Goal: Transaction & Acquisition: Purchase product/service

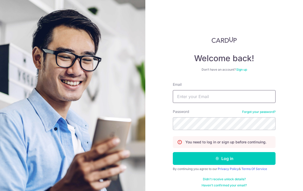
click at [214, 97] on input "Email" at bounding box center [224, 96] width 103 height 13
type input "Wengchoong.cheah@gmail.com"
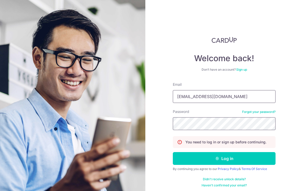
click at [224, 159] on button "Log in" at bounding box center [224, 158] width 103 height 13
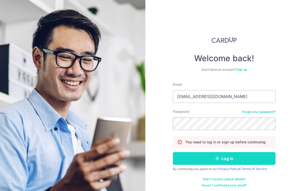
click at [250, 159] on button "Log in" at bounding box center [224, 158] width 103 height 13
click at [256, 159] on button "Log in" at bounding box center [224, 158] width 103 height 13
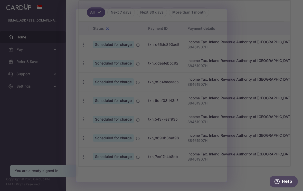
scroll to position [149, 0]
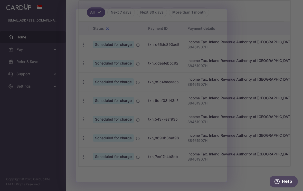
click at [34, 136] on div at bounding box center [153, 96] width 306 height 193
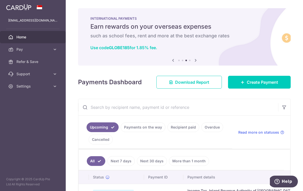
scroll to position [0, 0]
click at [276, 85] on span "Create Payment" at bounding box center [261, 82] width 31 height 6
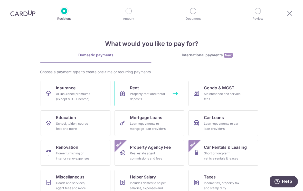
click at [133, 96] on div "Property rent and rental deposits" at bounding box center [148, 97] width 37 height 10
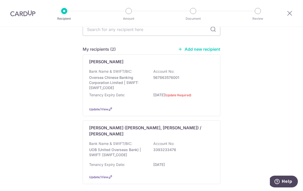
scroll to position [46, 0]
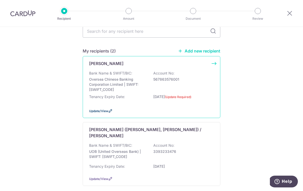
click at [92, 113] on span "Update/View" at bounding box center [98, 111] width 19 height 4
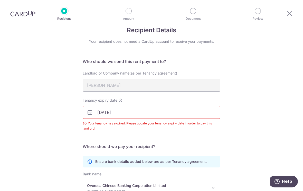
scroll to position [18, 0]
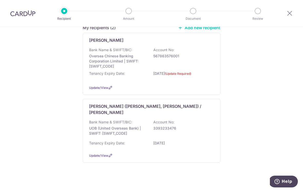
scroll to position [68, 0]
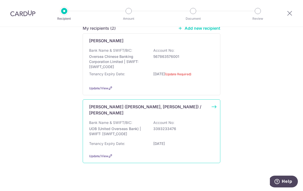
click at [103, 139] on div "Bank Name & SWIFT/BIC: UOB (United Overseas Bank) | SWIFT: [SWIFT_CODE] Account…" at bounding box center [151, 129] width 125 height 19
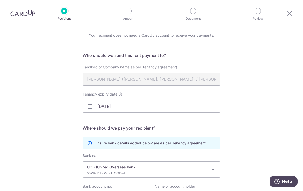
scroll to position [9, 0]
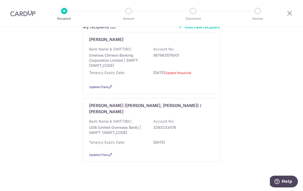
scroll to position [68, 0]
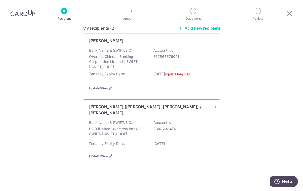
click at [133, 147] on div "Tenancy Expiry Date: 14/03/2027" at bounding box center [151, 145] width 125 height 8
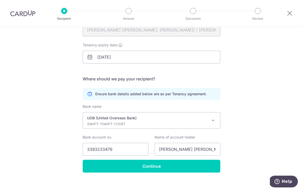
scroll to position [67, 0]
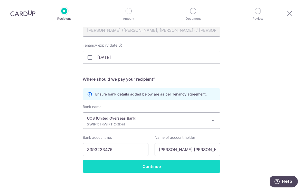
click at [96, 168] on input "Continue" at bounding box center [151, 166] width 137 height 13
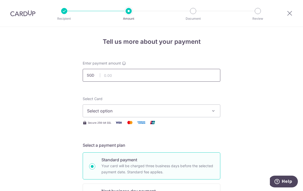
click at [114, 81] on input "text" at bounding box center [151, 75] width 137 height 13
click at [172, 111] on span "Select option" at bounding box center [146, 111] width 119 height 6
type input "3,300.00"
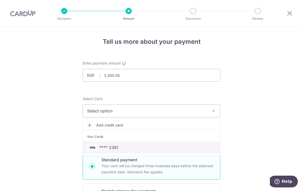
click at [96, 151] on img at bounding box center [92, 148] width 10 height 6
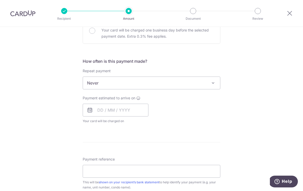
scroll to position [169, 0]
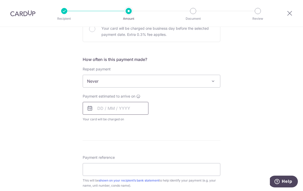
click at [97, 113] on input "text" at bounding box center [116, 108] width 66 height 13
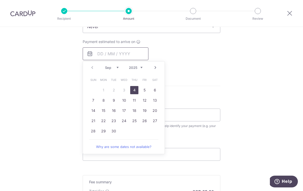
scroll to position [228, 0]
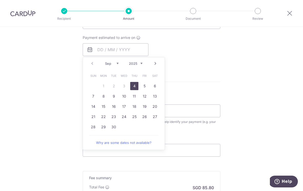
click at [92, 110] on link "14" at bounding box center [93, 107] width 8 height 8
type input "14/09/2025"
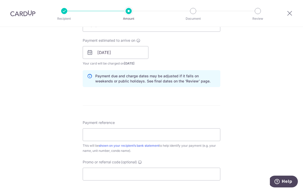
scroll to position [225, 0]
click at [95, 135] on input "Payment reference" at bounding box center [151, 134] width 137 height 13
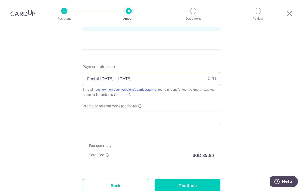
scroll to position [281, 0]
type input "Rental 15Sep25 - 14Oct25"
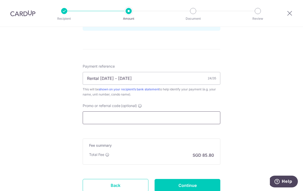
click at [187, 120] on input "Promo or referral code (optional)" at bounding box center [151, 118] width 137 height 13
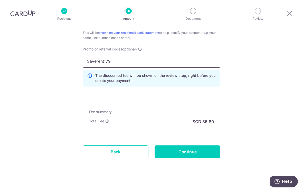
scroll to position [338, 0]
type input "Saverent179"
click at [203, 157] on input "Continue" at bounding box center [187, 152] width 66 height 13
type input "Create Schedule"
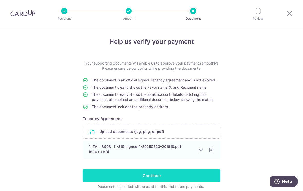
click at [198, 178] on input "Continue" at bounding box center [151, 175] width 137 height 13
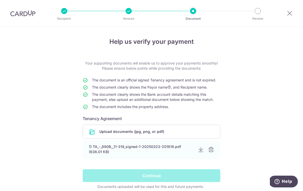
click at [208, 177] on div "Continue" at bounding box center [151, 175] width 144 height 13
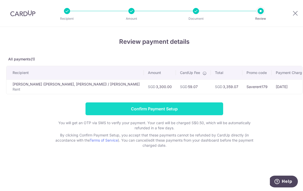
click at [96, 115] on input "Confirm Payment Setup" at bounding box center [153, 109] width 137 height 13
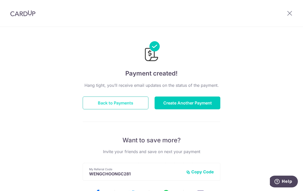
click at [130, 104] on button "Back to Payments" at bounding box center [116, 103] width 66 height 13
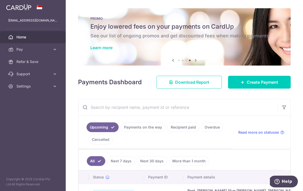
click at [0, 0] on icon "button" at bounding box center [0, 0] width 0 height 0
click at [22, 89] on link "Settings" at bounding box center [33, 86] width 66 height 12
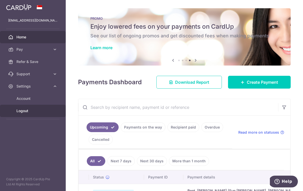
click at [25, 114] on link "Logout" at bounding box center [33, 111] width 66 height 12
